Goal: Find contact information: Find contact information

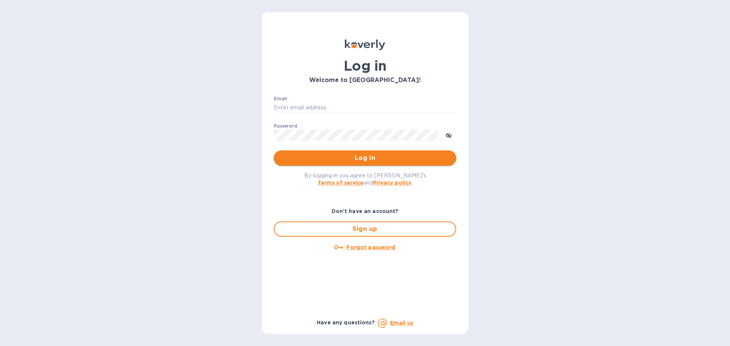
type input "[PERSON_NAME][EMAIL_ADDRESS][DOMAIN_NAME]"
click at [336, 153] on button "Log in" at bounding box center [365, 158] width 182 height 15
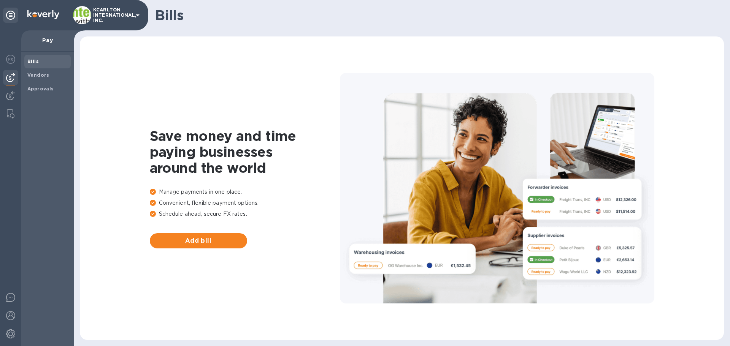
click at [37, 63] on b "Bills" at bounding box center [32, 62] width 11 height 6
click at [39, 77] on b "Vendors" at bounding box center [38, 75] width 22 height 6
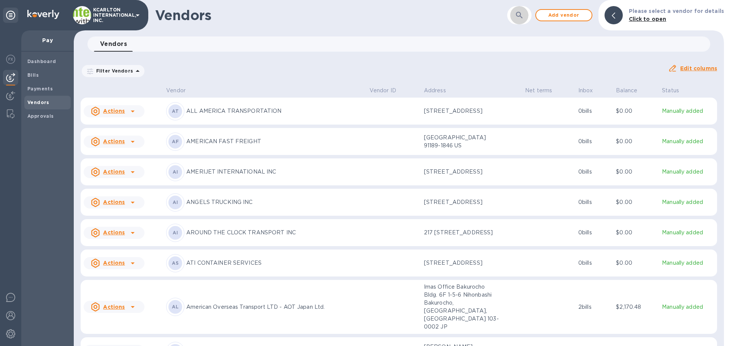
click at [522, 17] on icon "button" at bounding box center [519, 15] width 9 height 9
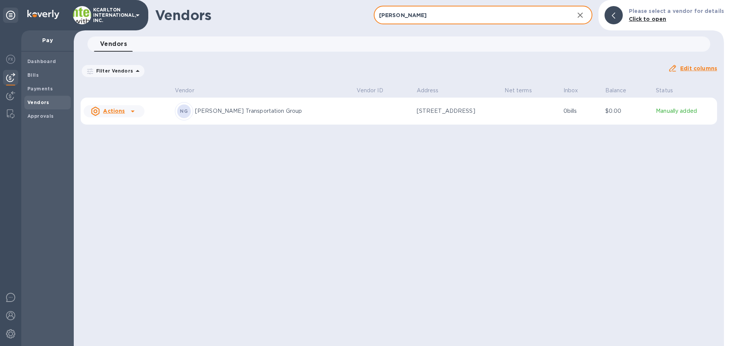
type input "nolan"
click at [450, 115] on p "244 Perimeter Center Parkway Northeast, suite 400, Atlanta, GA 30346 US" at bounding box center [455, 111] width 76 height 8
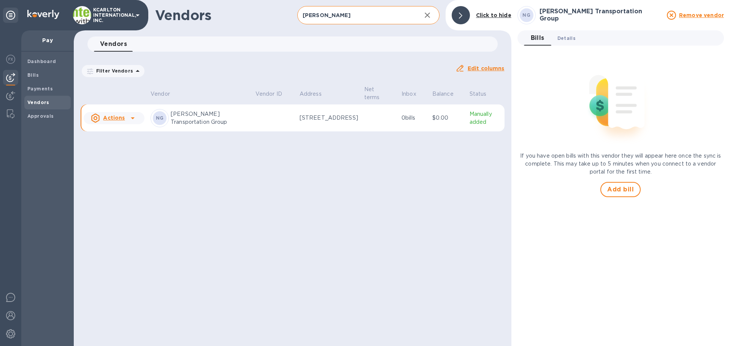
click at [565, 35] on span "Details 0" at bounding box center [566, 38] width 18 height 8
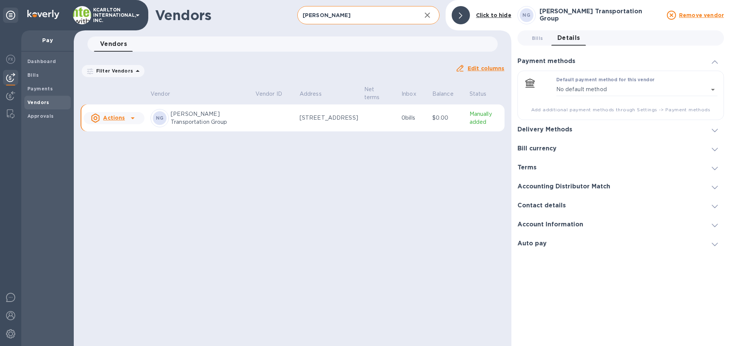
click at [539, 226] on h3 "Account Information" at bounding box center [550, 224] width 66 height 7
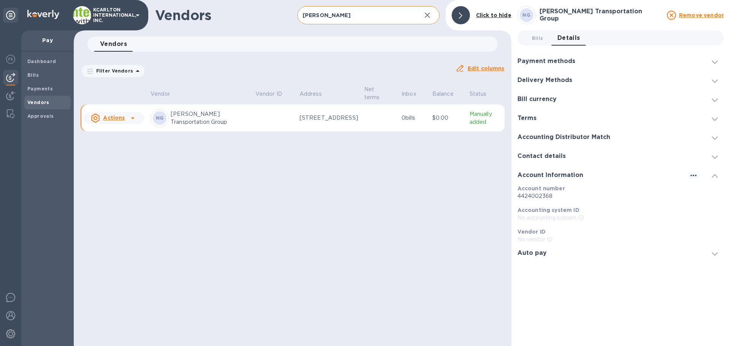
click at [542, 159] on h3 "Contact details" at bounding box center [541, 156] width 48 height 7
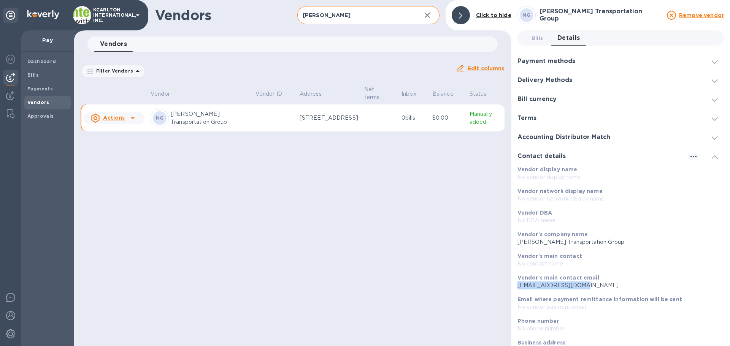
drag, startPoint x: 576, startPoint y: 285, endPoint x: 516, endPoint y: 282, distance: 59.3
click at [516, 282] on div "Vendor's main contact email remit@ntgfreight.com" at bounding box center [617, 282] width 206 height 22
copy p "remit@ntgfreight.com"
